Goal: Task Accomplishment & Management: Manage account settings

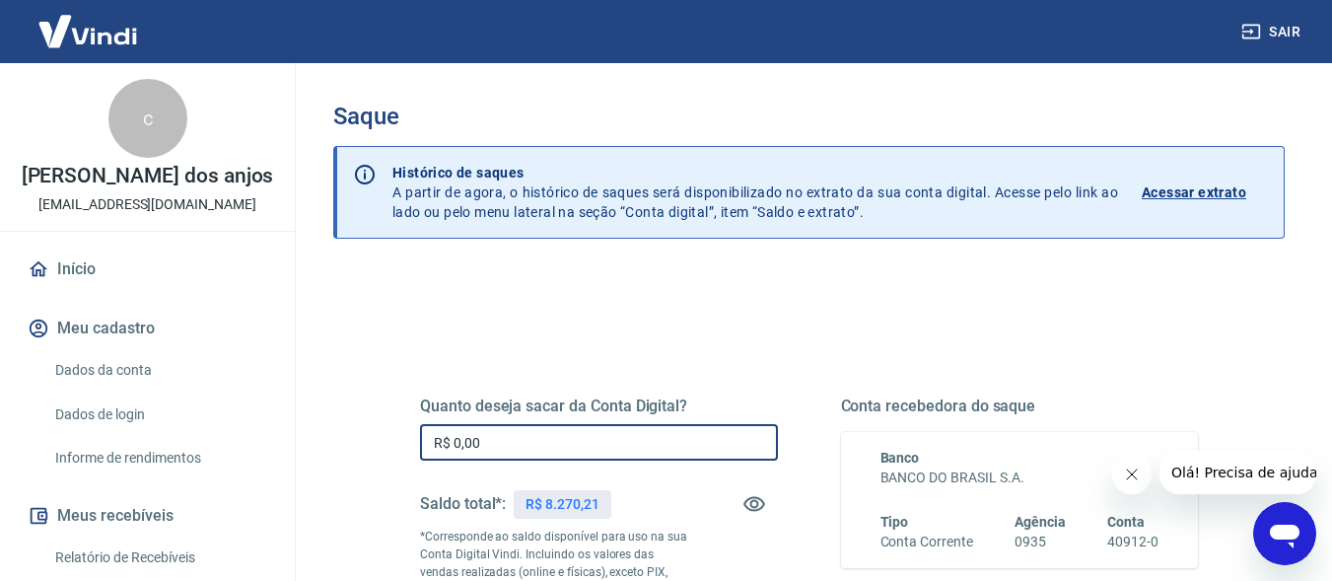
click at [557, 442] on input "R$ 0,00" at bounding box center [599, 442] width 358 height 36
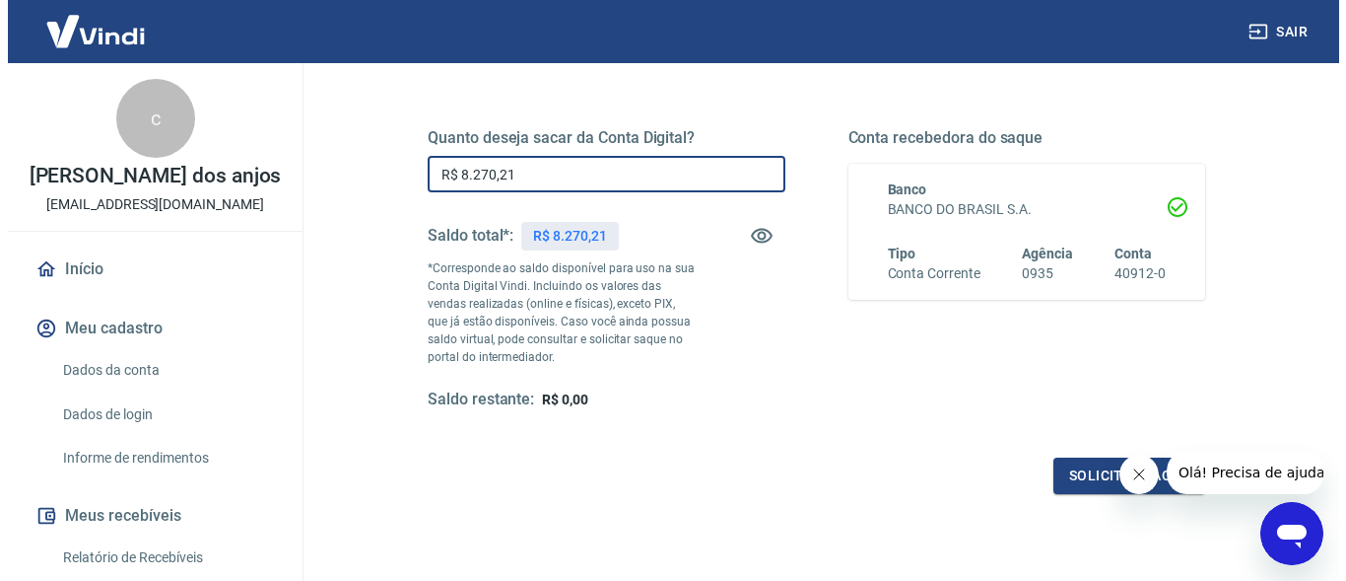
scroll to position [296, 0]
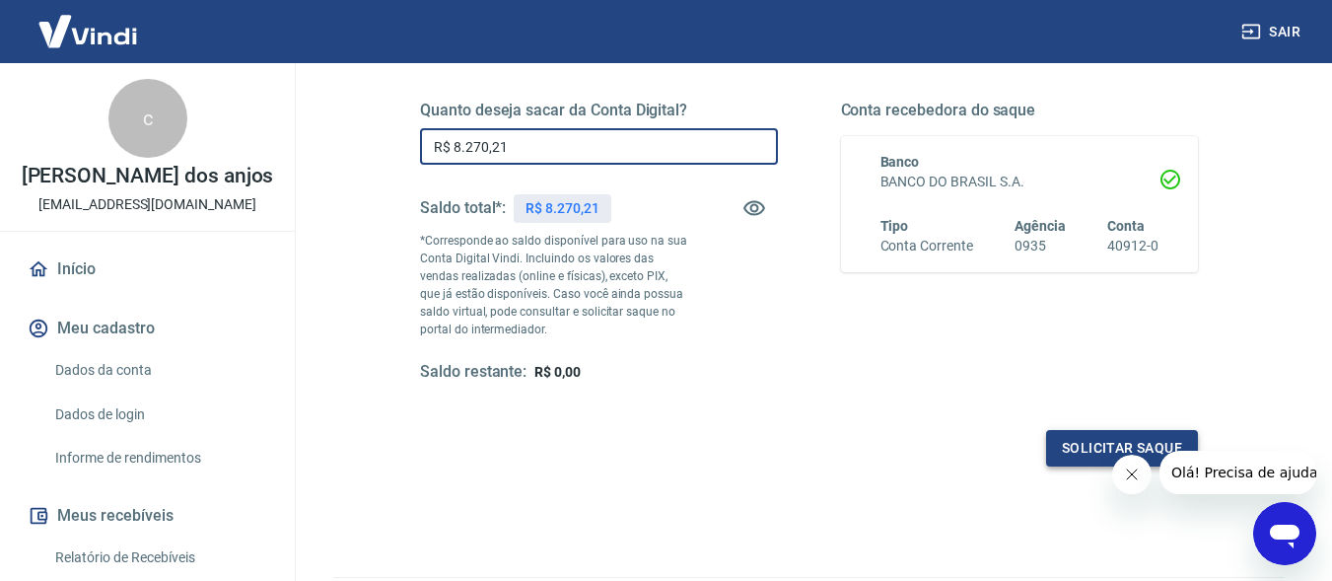
type input "R$ 8.270,21"
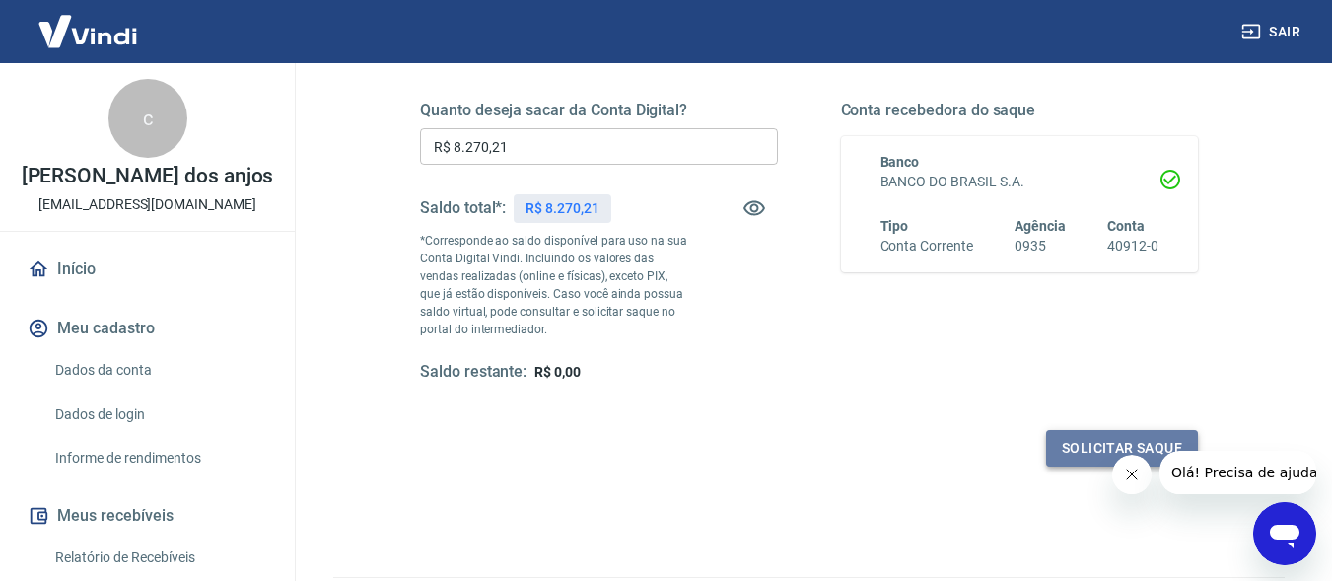
click at [1083, 441] on button "Solicitar saque" at bounding box center [1122, 448] width 152 height 36
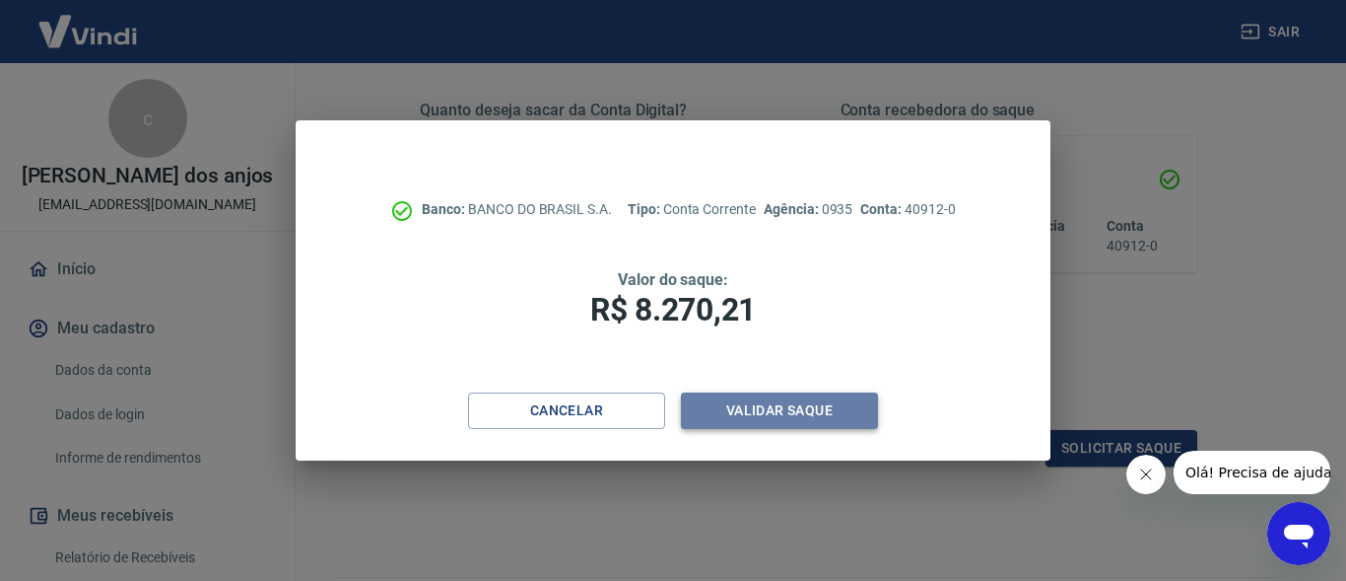
click at [753, 404] on button "Validar saque" at bounding box center [779, 410] width 197 height 36
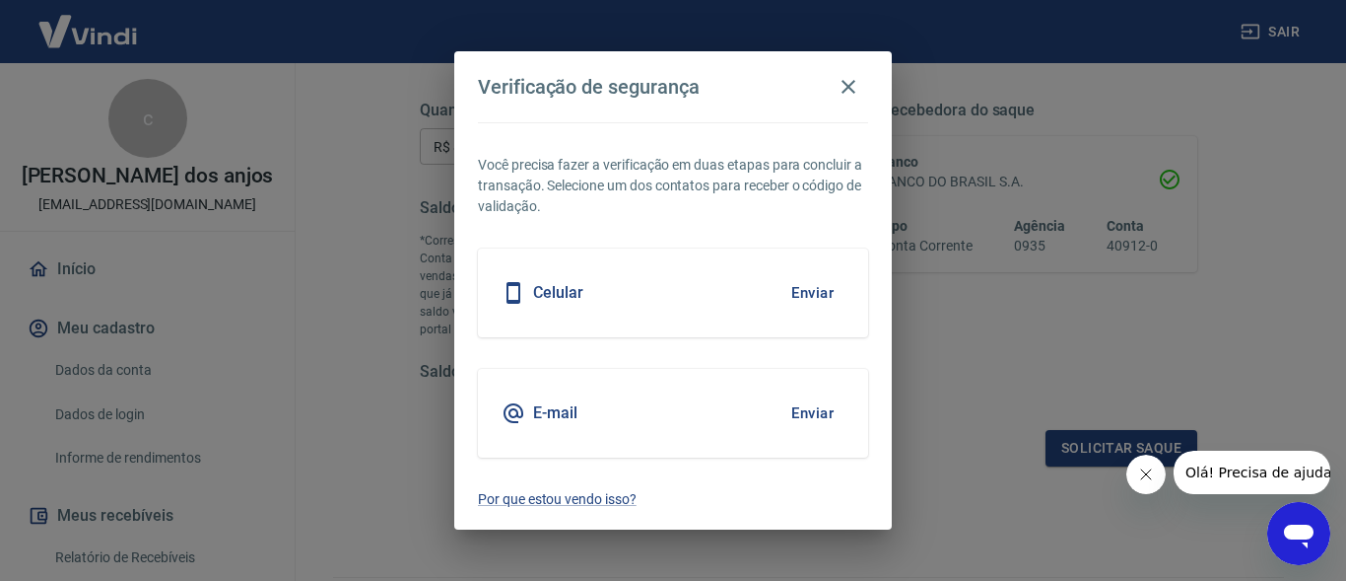
click at [802, 415] on button "Enviar" at bounding box center [813, 412] width 64 height 41
click at [804, 415] on button "Enviar" at bounding box center [813, 412] width 64 height 41
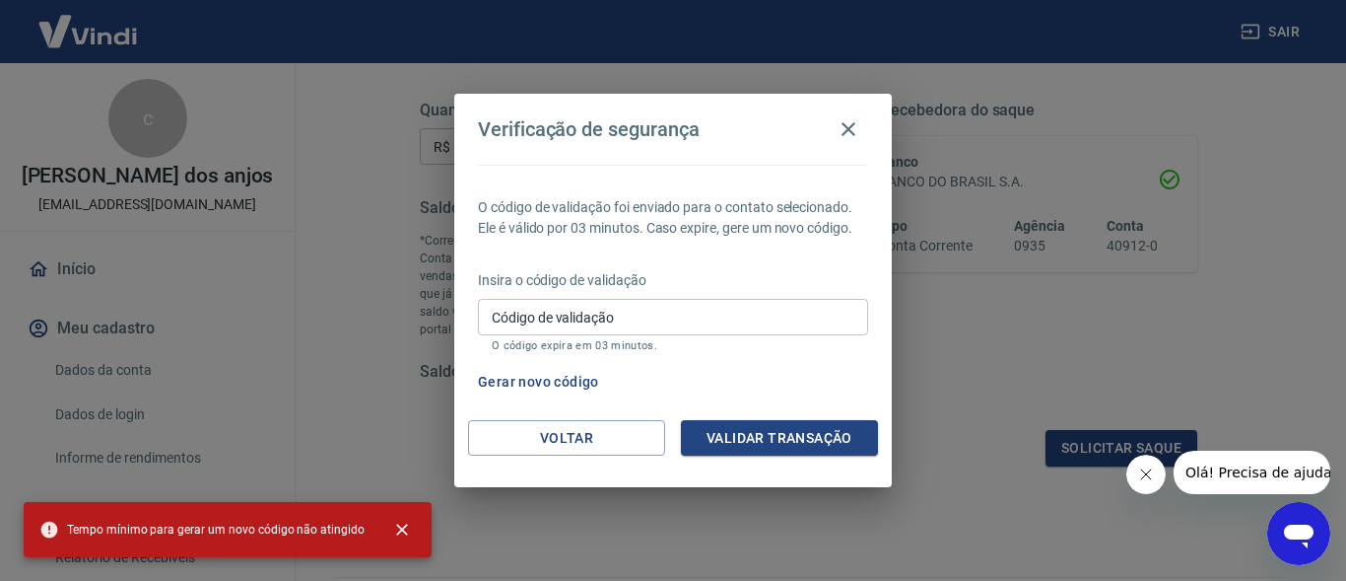
click at [641, 306] on input "Código de validação" at bounding box center [673, 317] width 390 height 36
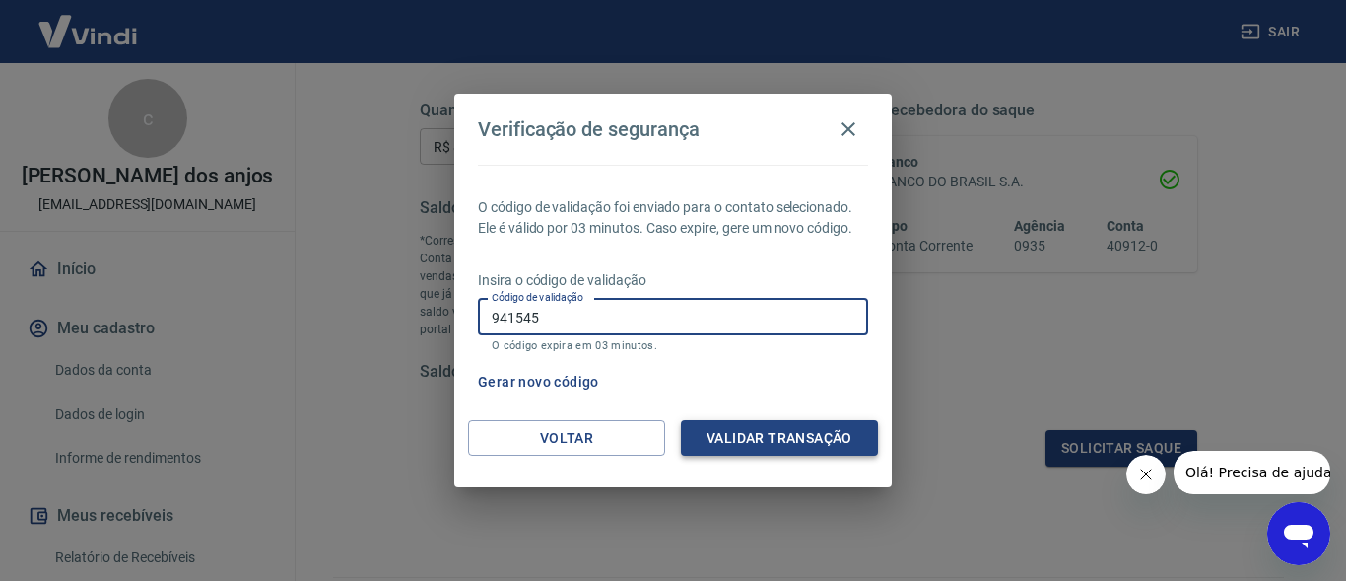
type input "941545"
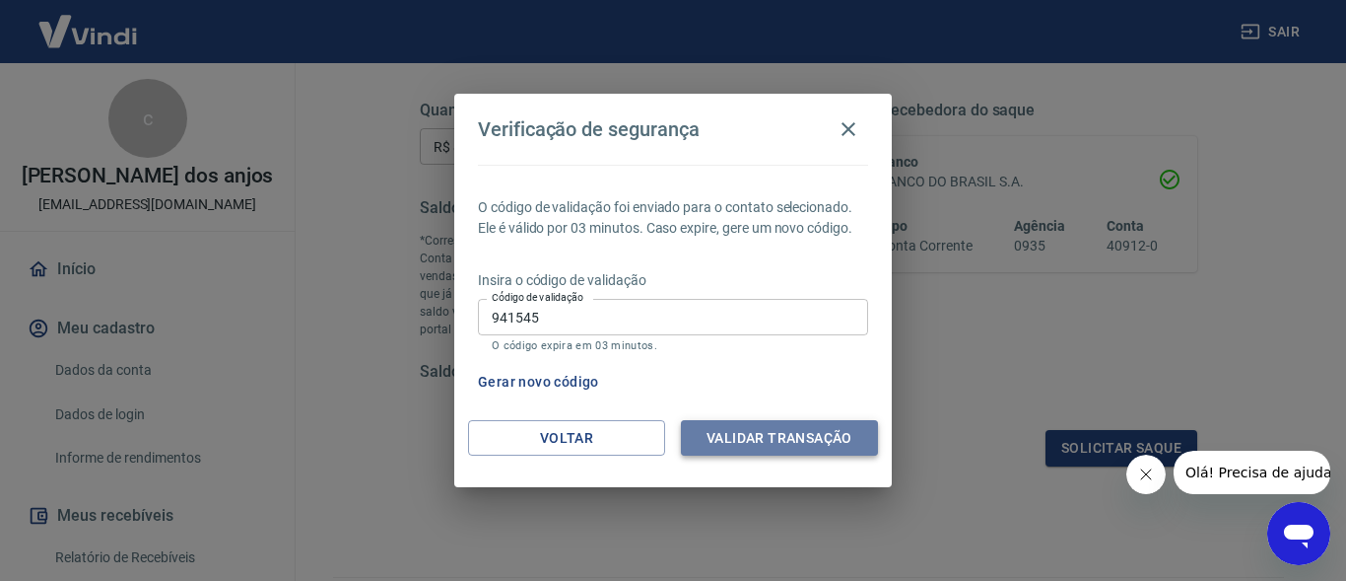
click at [750, 444] on button "Validar transação" at bounding box center [779, 438] width 197 height 36
